Goal: Information Seeking & Learning: Learn about a topic

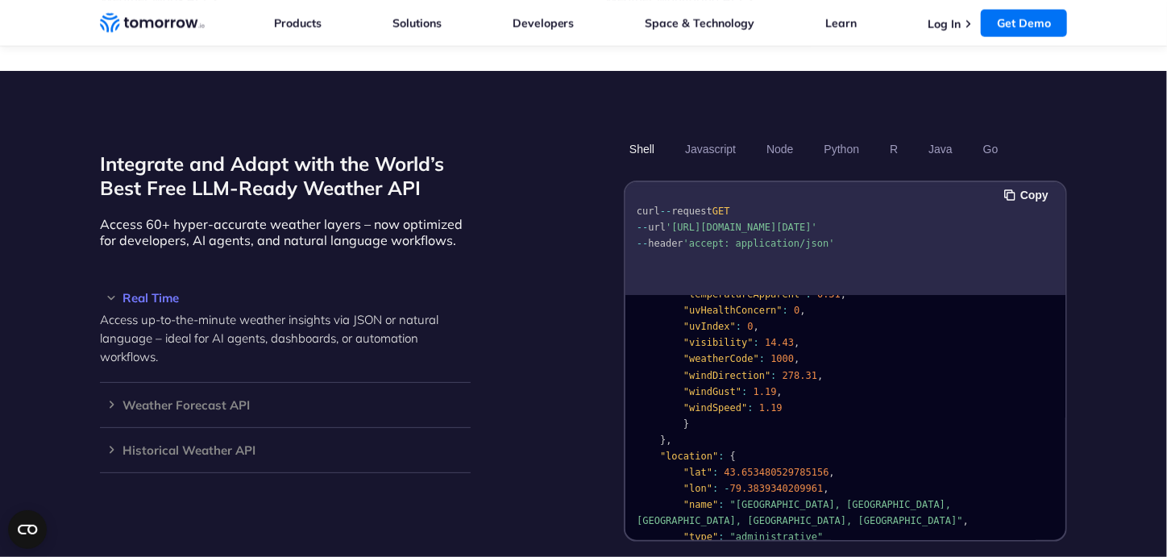
scroll to position [322, 0]
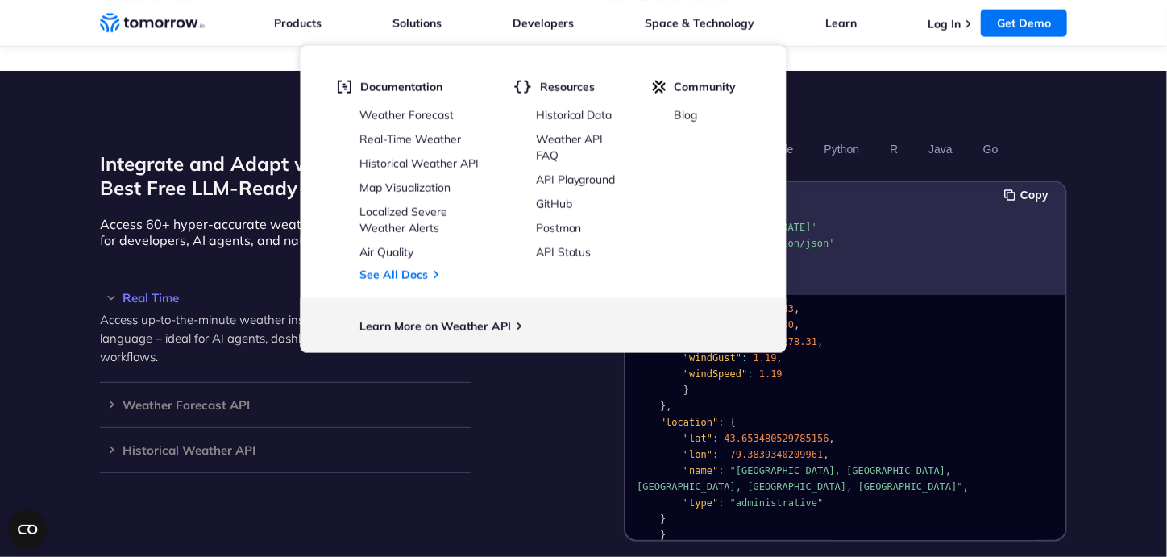
click at [177, 234] on div "Integrate and Adapt with the World’s Best Free LLM-Ready Weather API Access 60+…" at bounding box center [285, 338] width 371 height 406
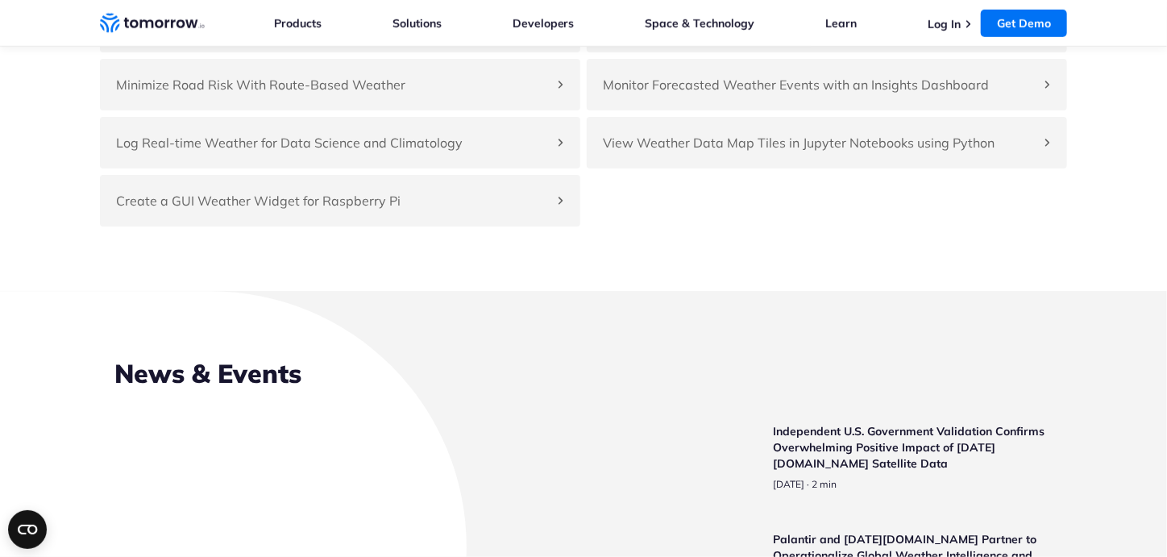
scroll to position [3783, 0]
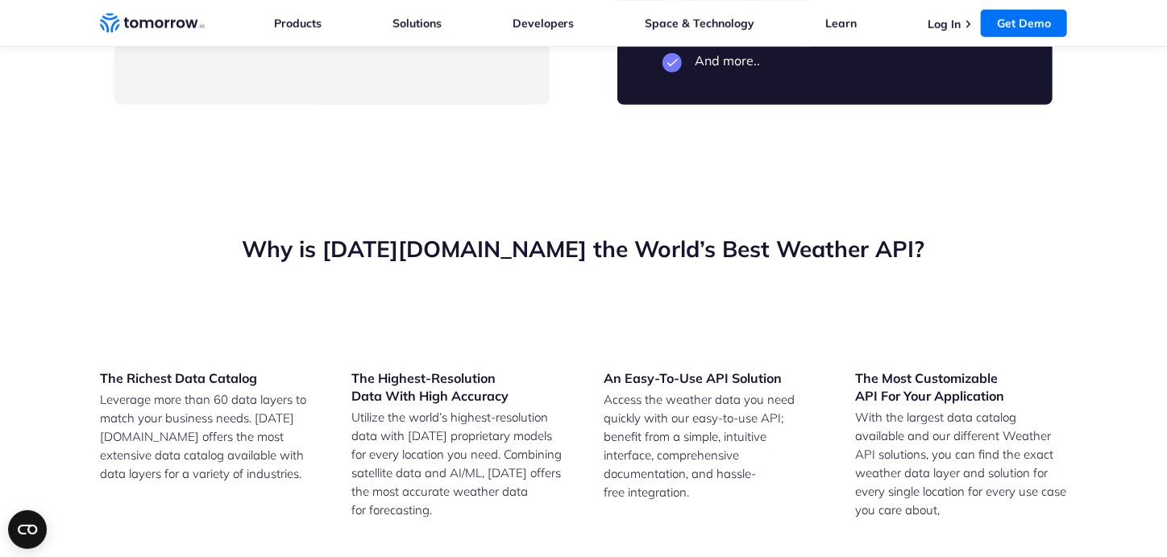
drag, startPoint x: 189, startPoint y: 297, endPoint x: 391, endPoint y: 464, distance: 262.8
drag, startPoint x: 340, startPoint y: 491, endPoint x: 188, endPoint y: 298, distance: 245.7
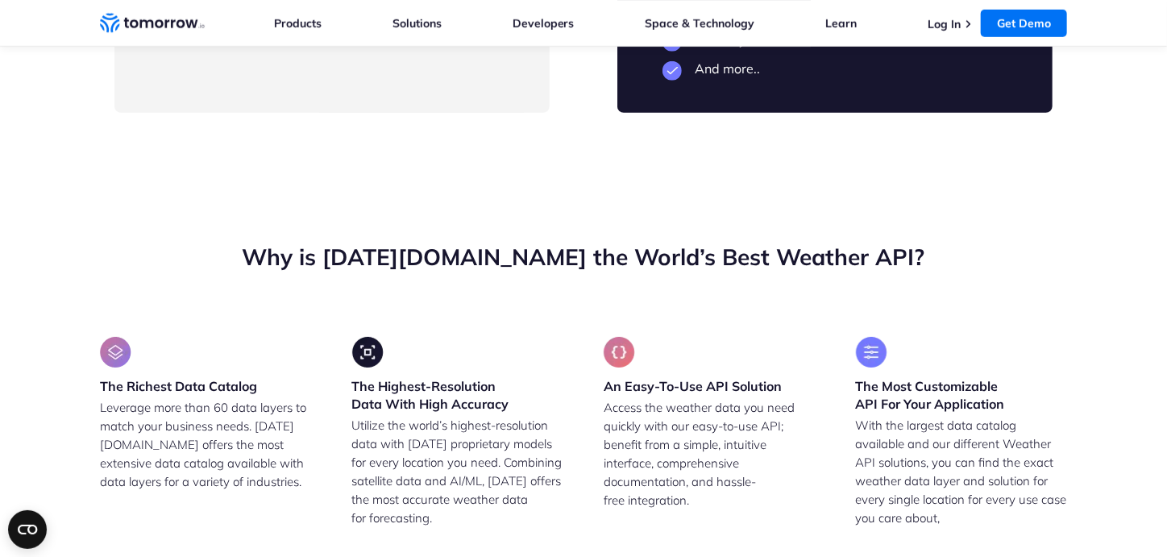
scroll to position [3747, 0]
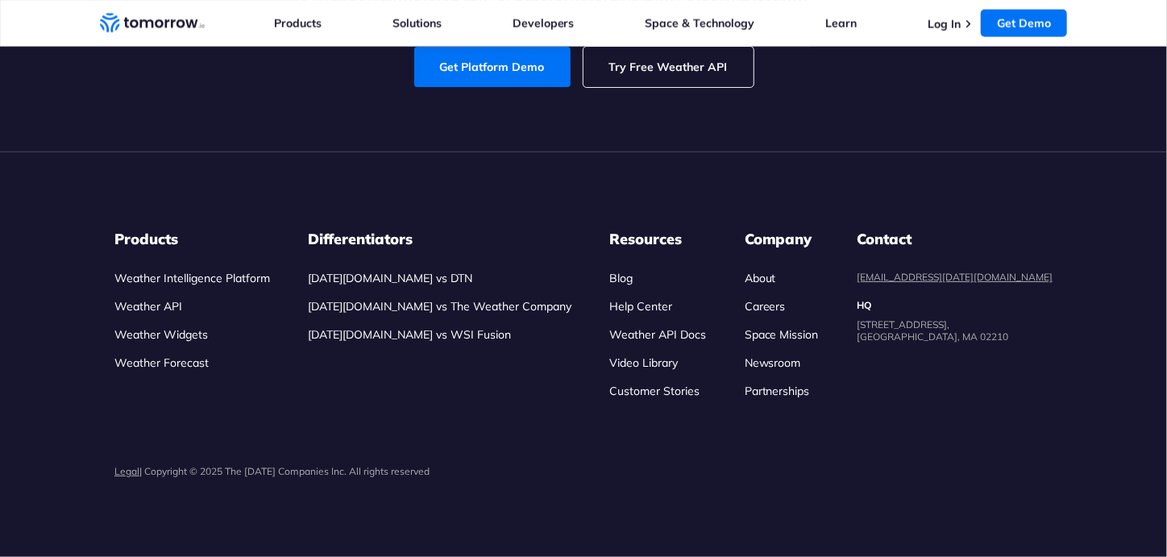
scroll to position [3747, 0]
